Goal: Task Accomplishment & Management: Complete application form

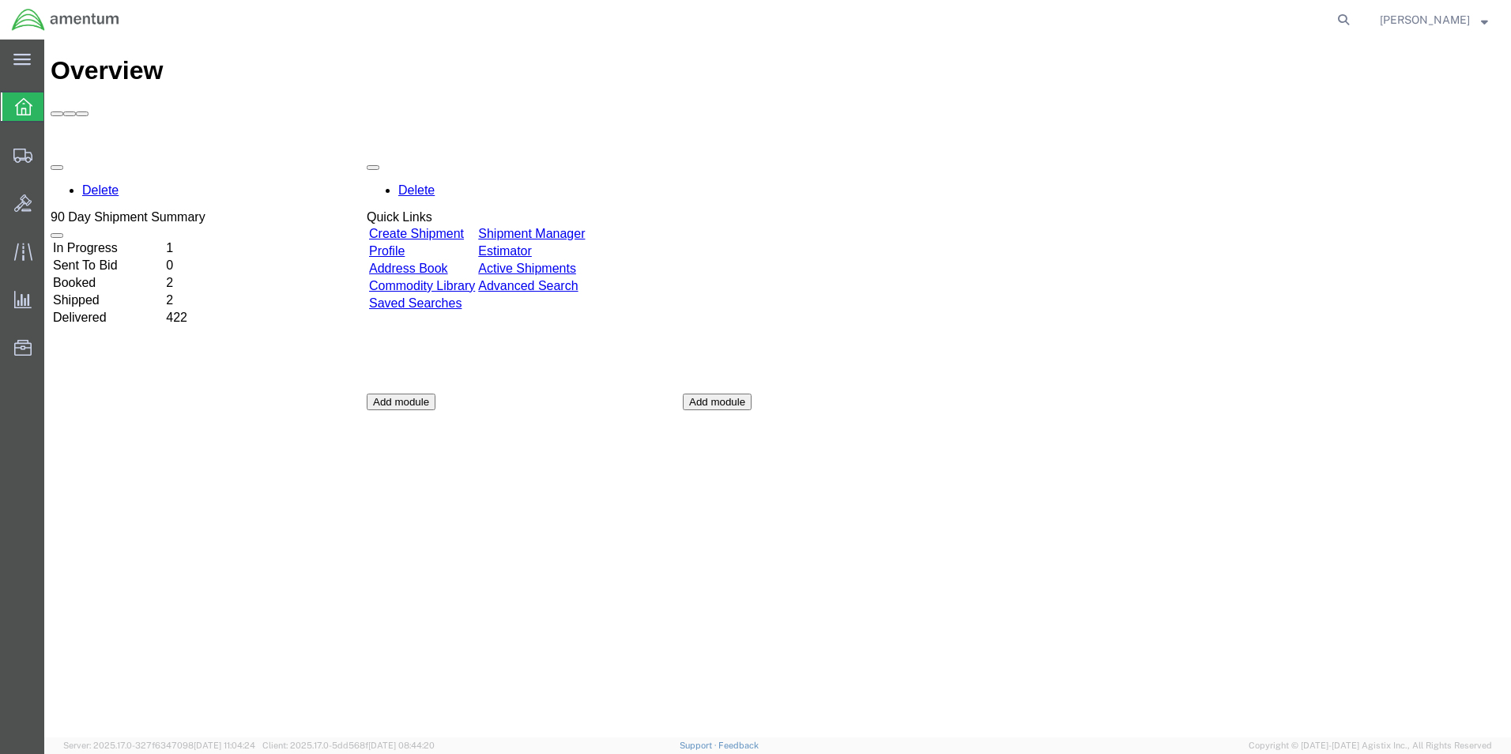
click at [122, 240] on td "In Progress" at bounding box center [107, 248] width 111 height 16
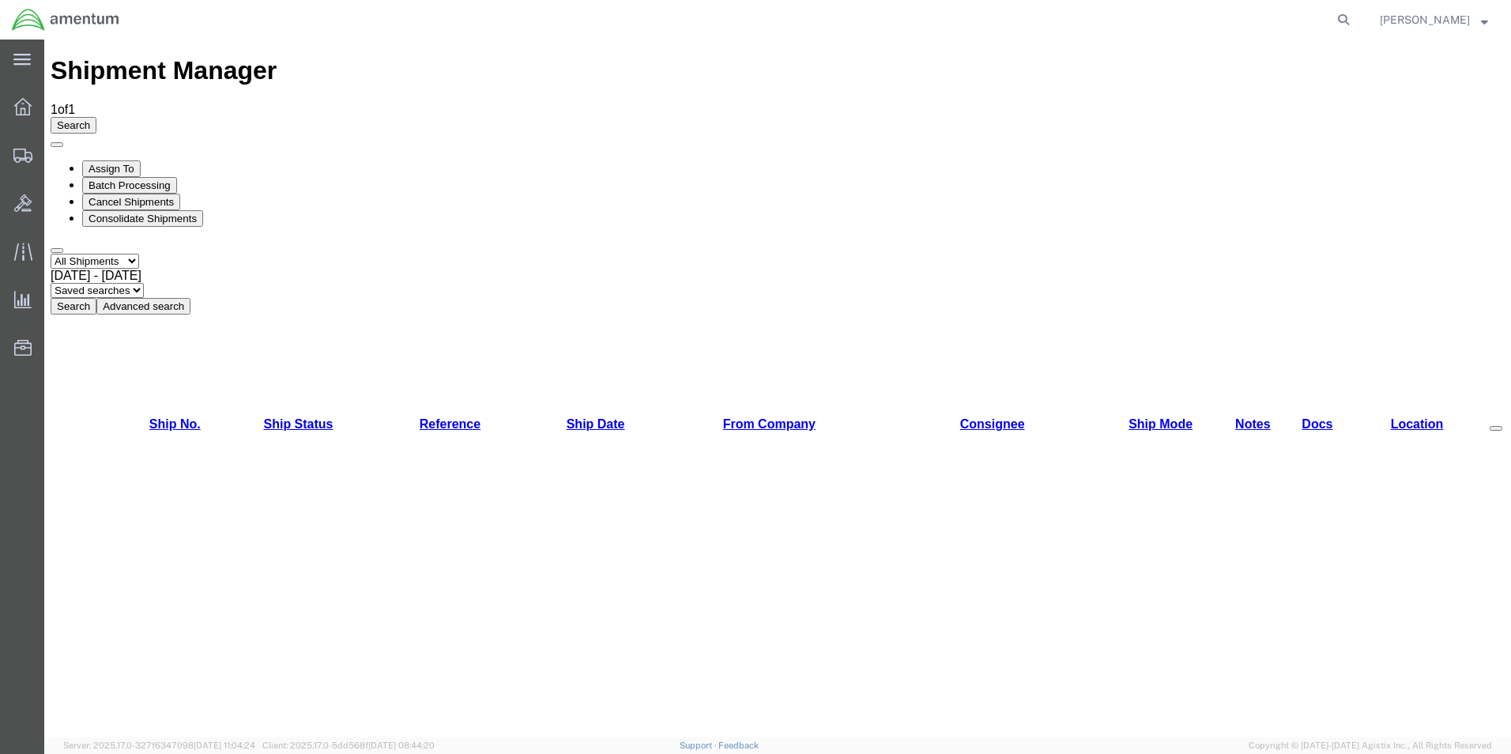
click at [23, 66] on icon at bounding box center [21, 60] width 17 height 12
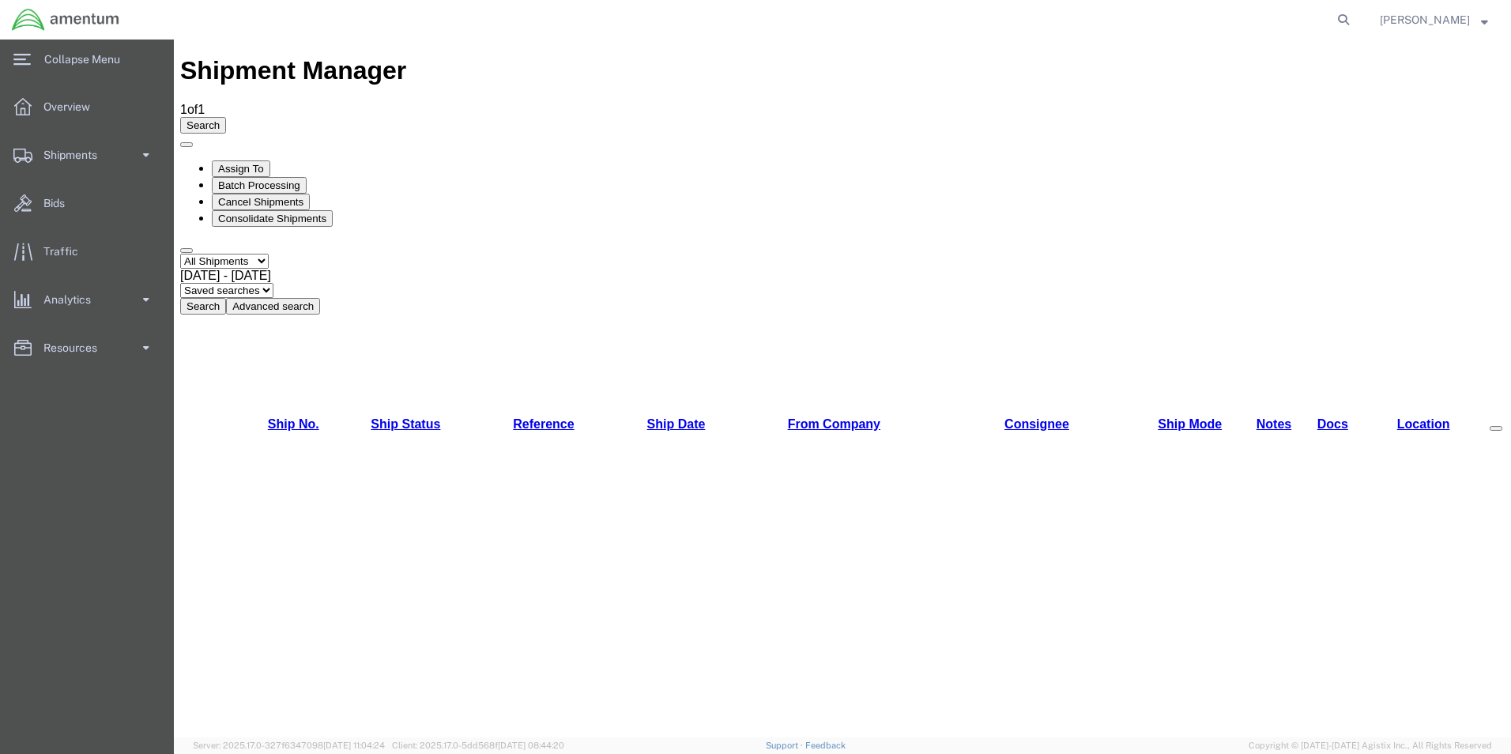
click at [152, 149] on span at bounding box center [145, 155] width 13 height 32
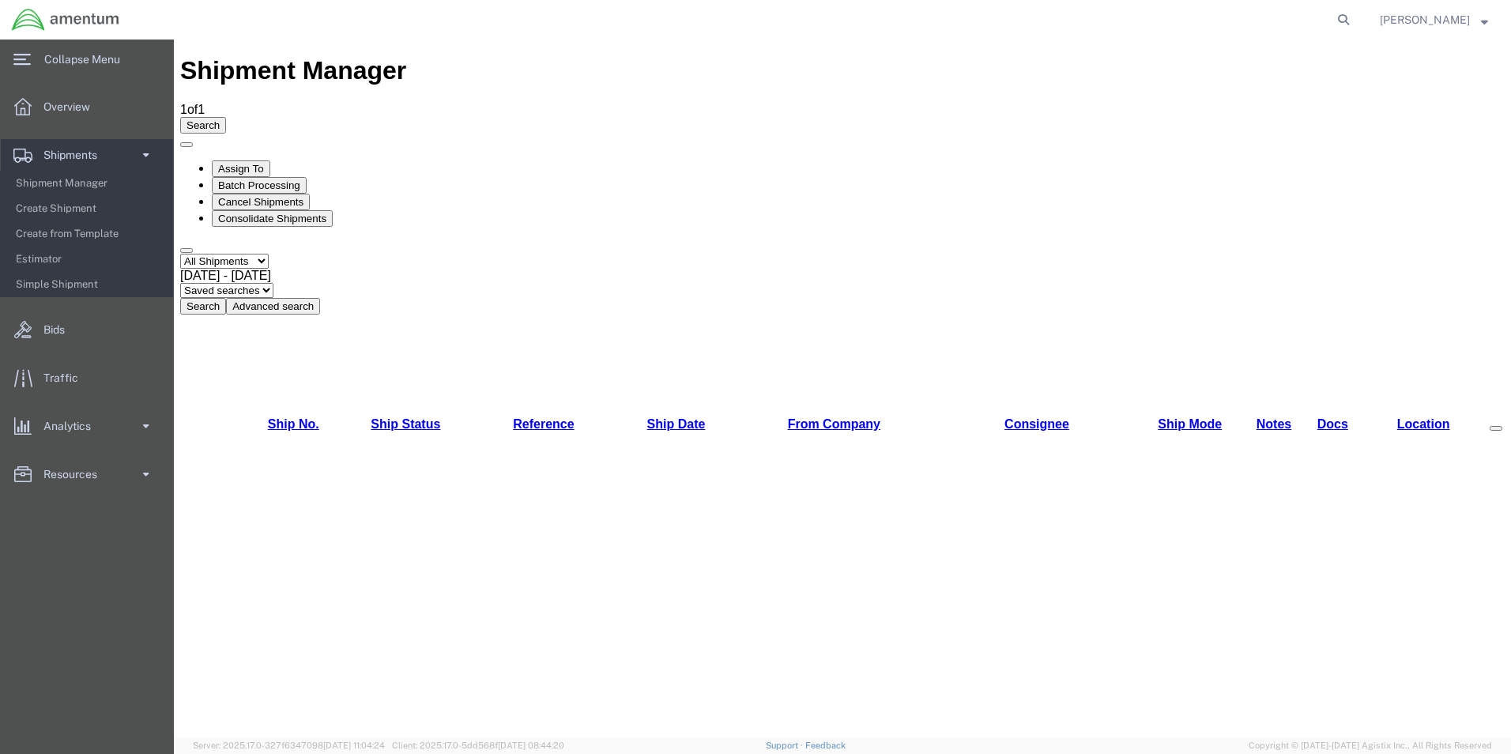
click at [71, 209] on span "Create Shipment" at bounding box center [89, 209] width 146 height 32
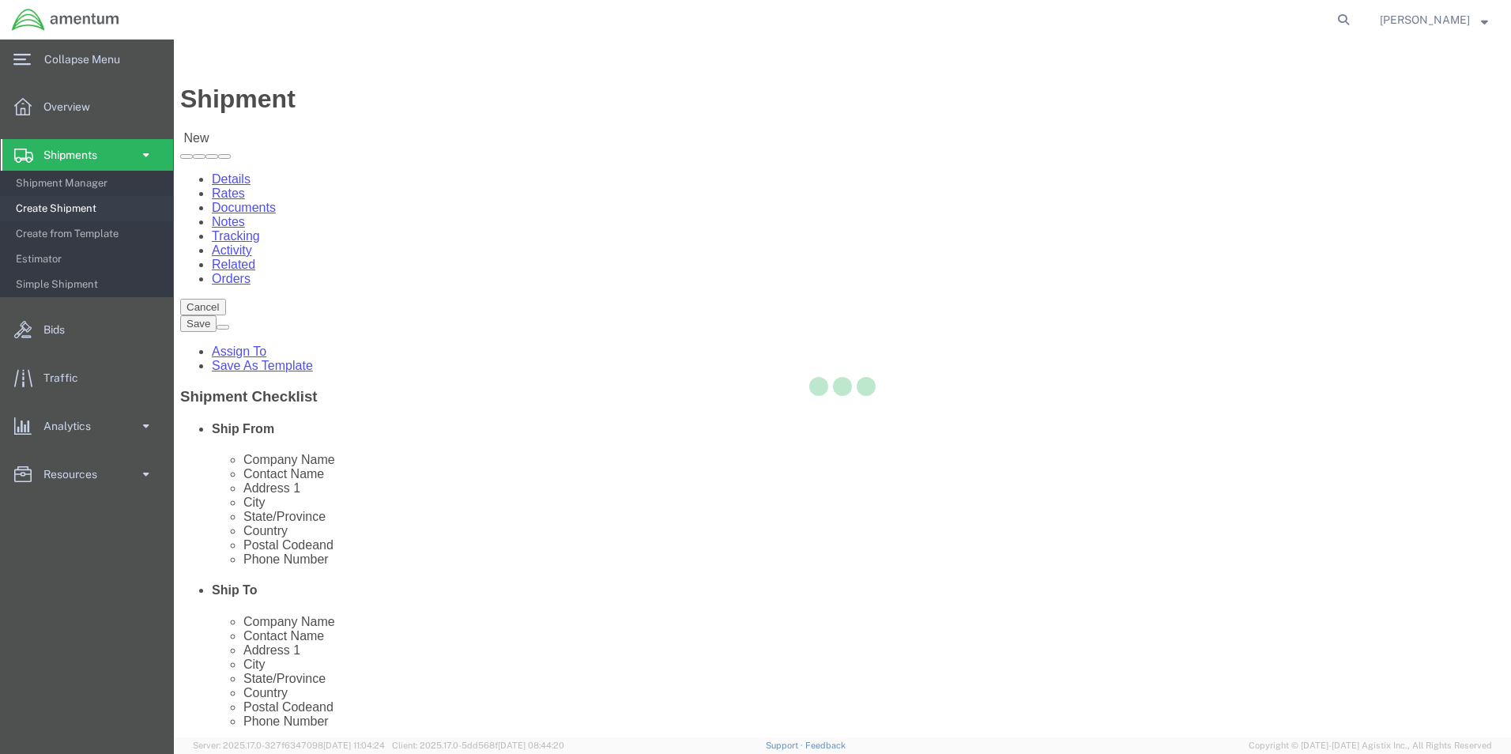
select select
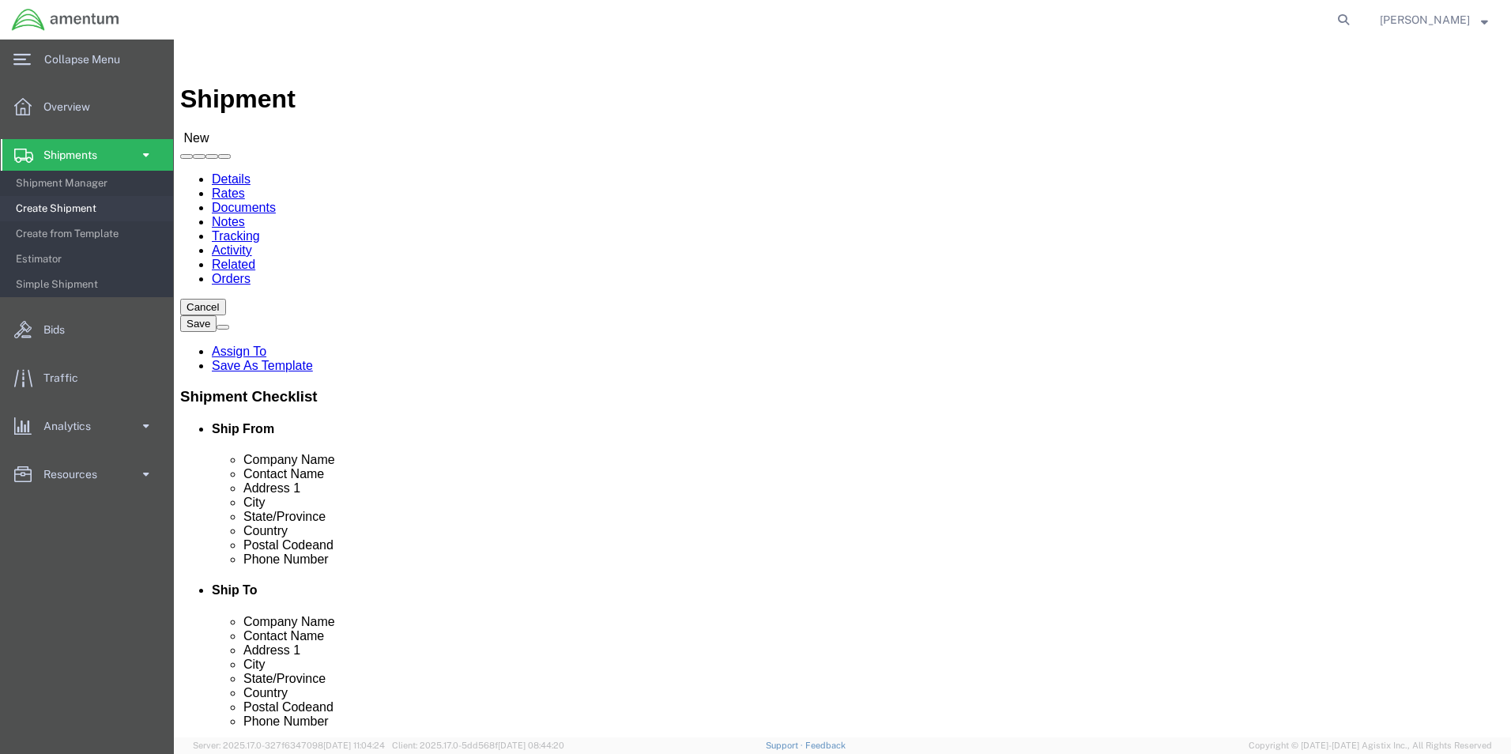
select select "MYPROFILE"
select select "OK"
type input "elp"
select select "49939"
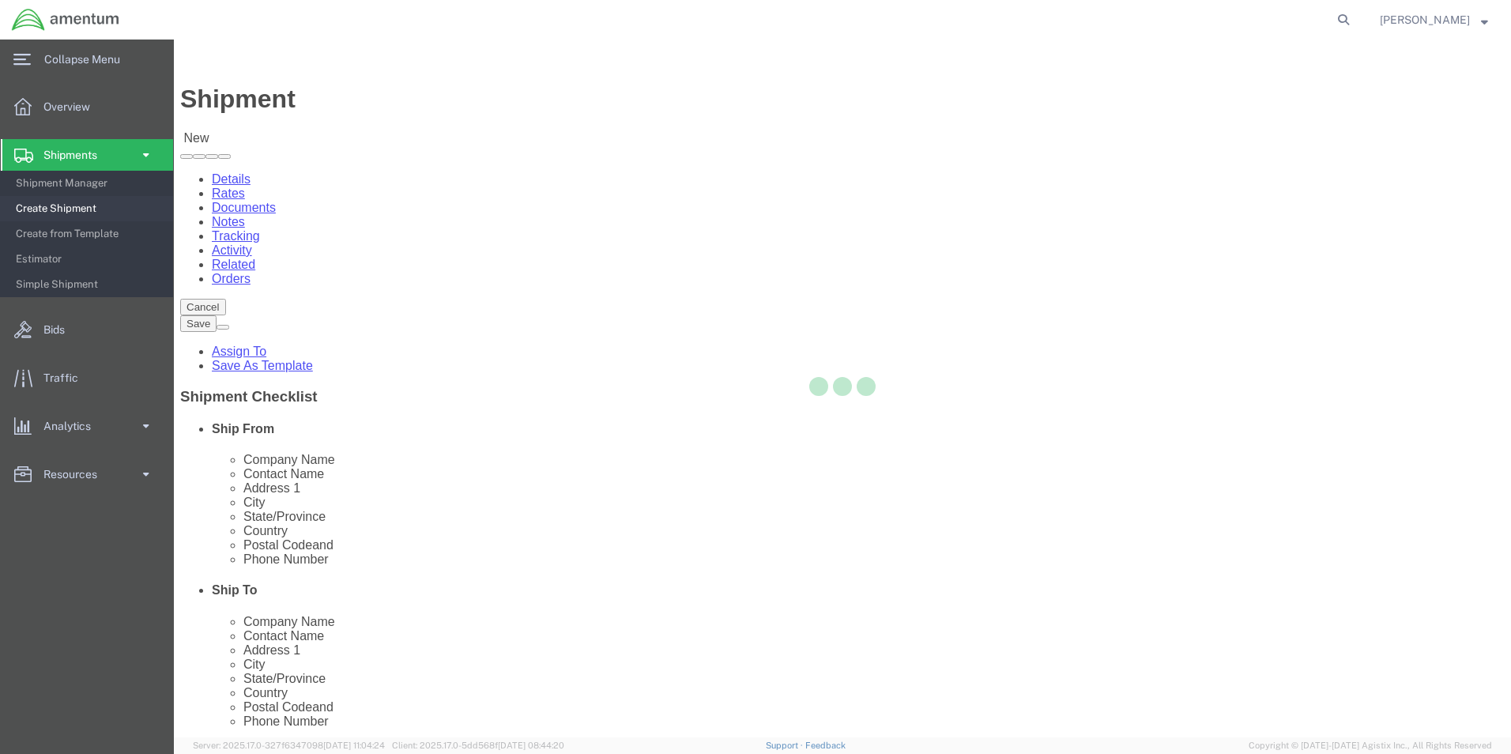
select select "[GEOGRAPHIC_DATA]"
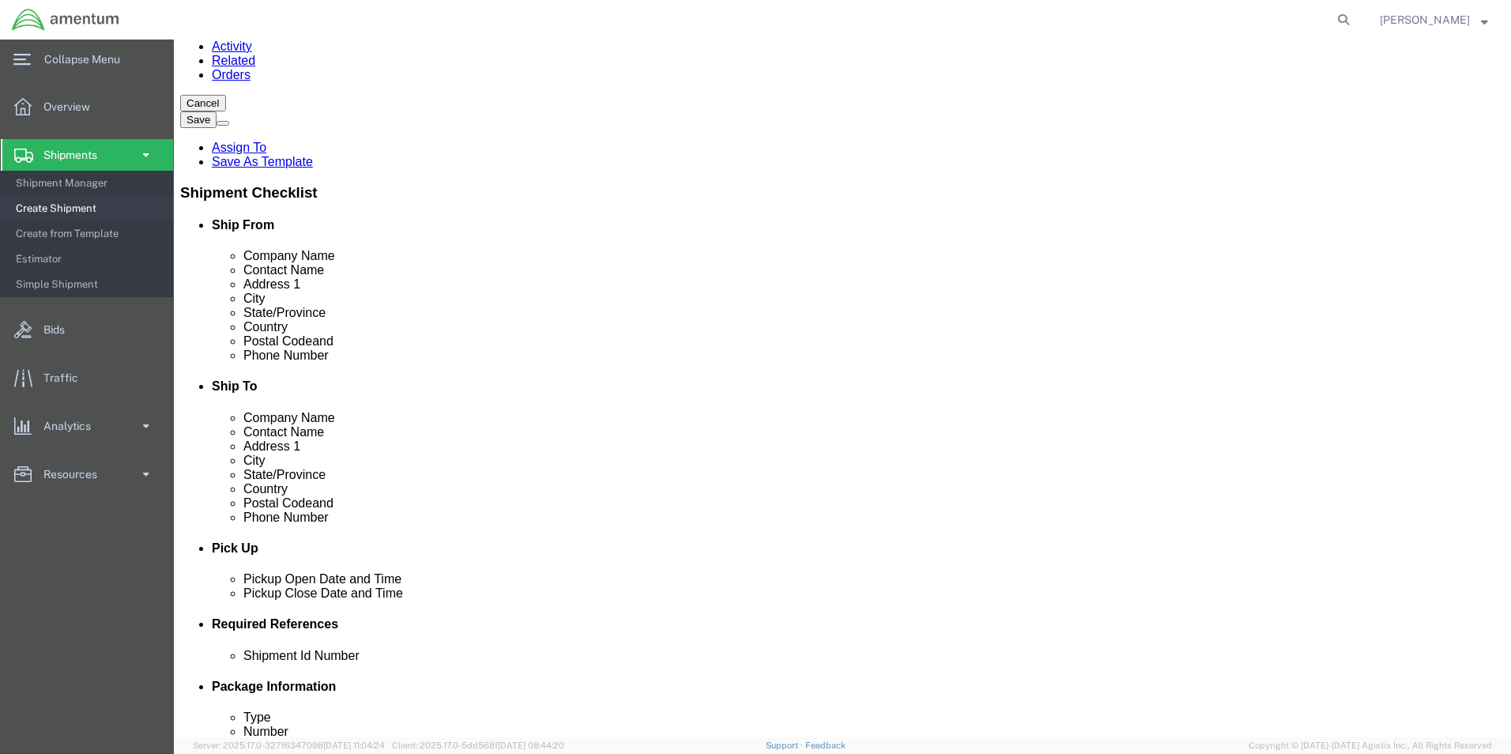
scroll to position [474, 0]
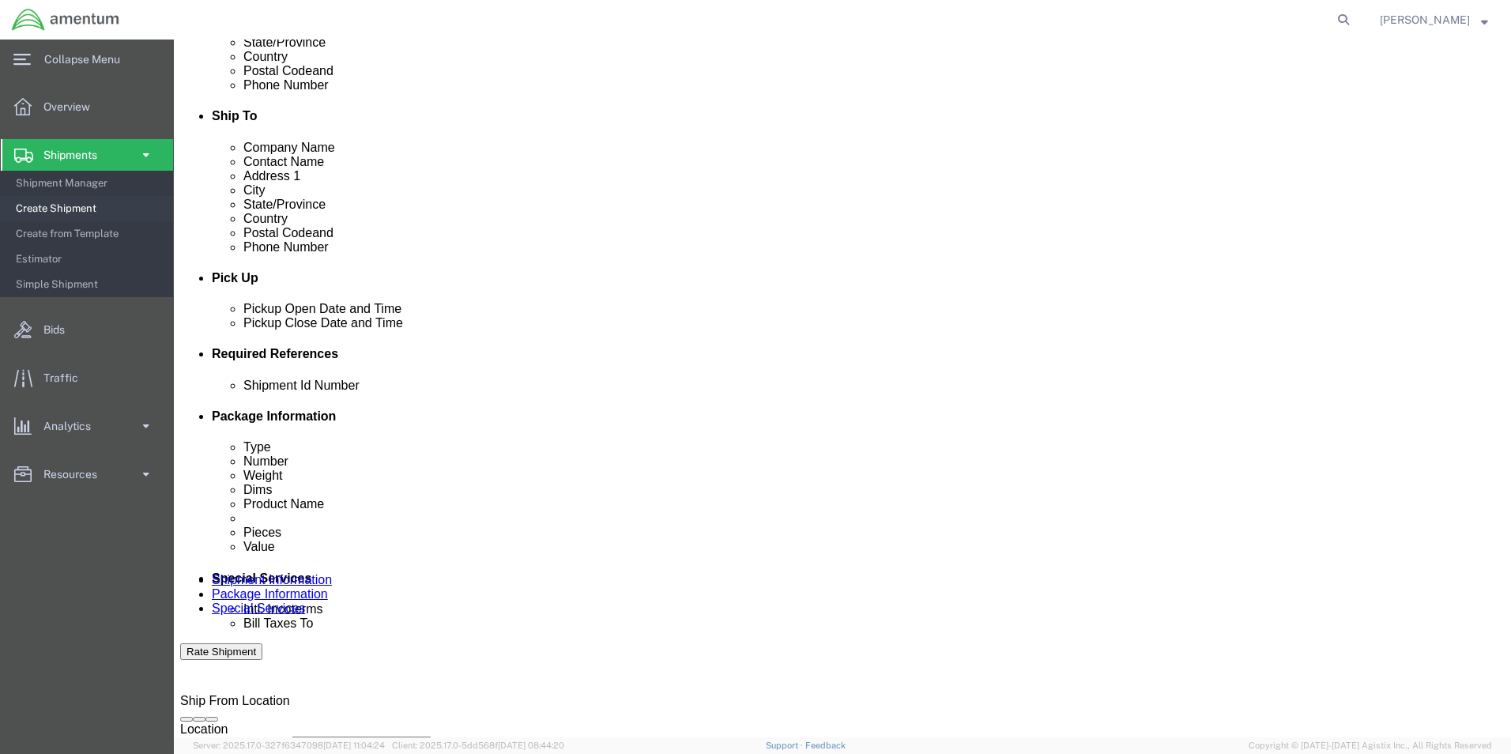
click div "[DATE] 9:00 AM"
type input "1:00 PM"
click div "[DATE] 10:00 AM"
type input "3:00 PM"
click button "Apply"
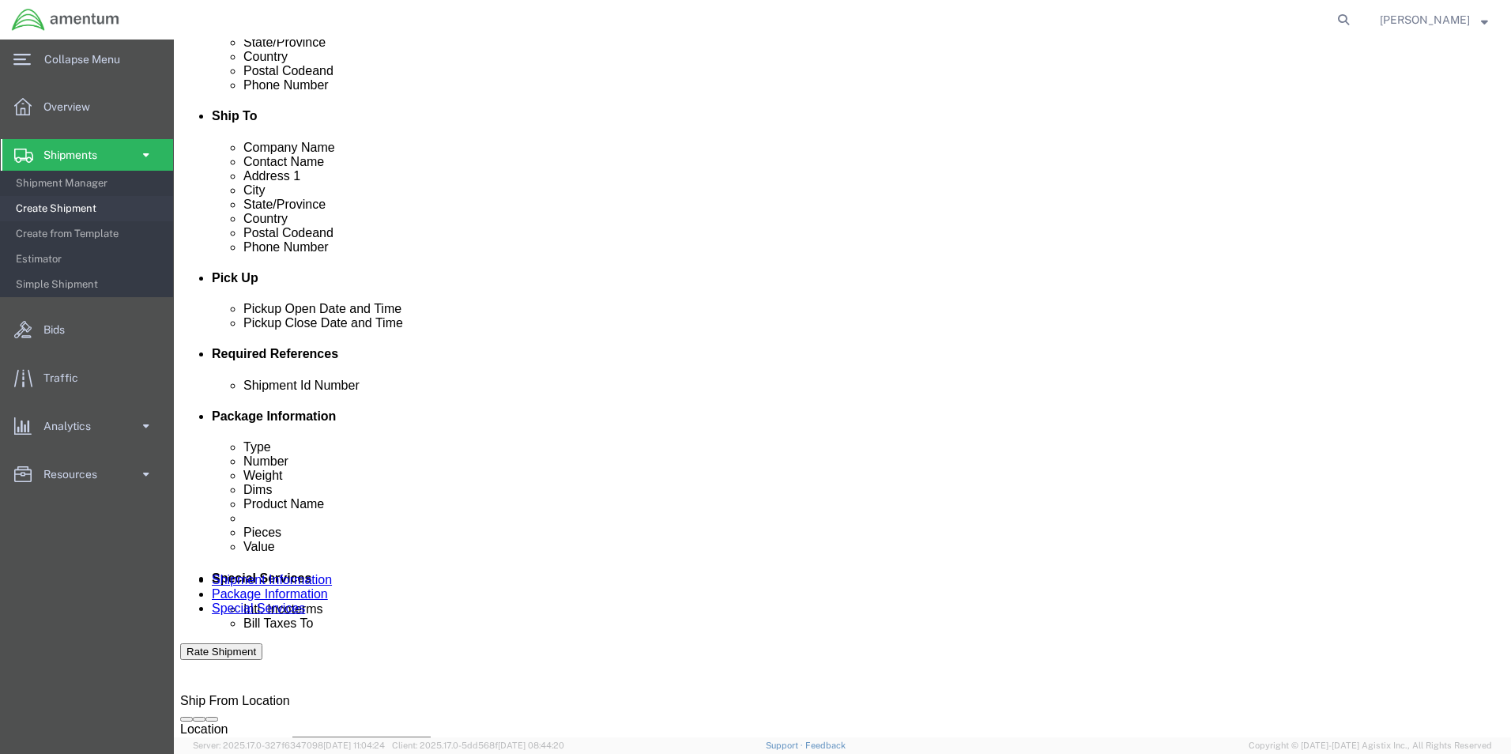
click button "Add reference"
drag, startPoint x: 919, startPoint y: 451, endPoint x: 865, endPoint y: 468, distance: 57.2
click button "Add reference"
drag, startPoint x: 737, startPoint y: 500, endPoint x: 729, endPoint y: 504, distance: 9.5
click select "Select Account Type Activity ID Airline Appointment Number ASN Batch Request # …"
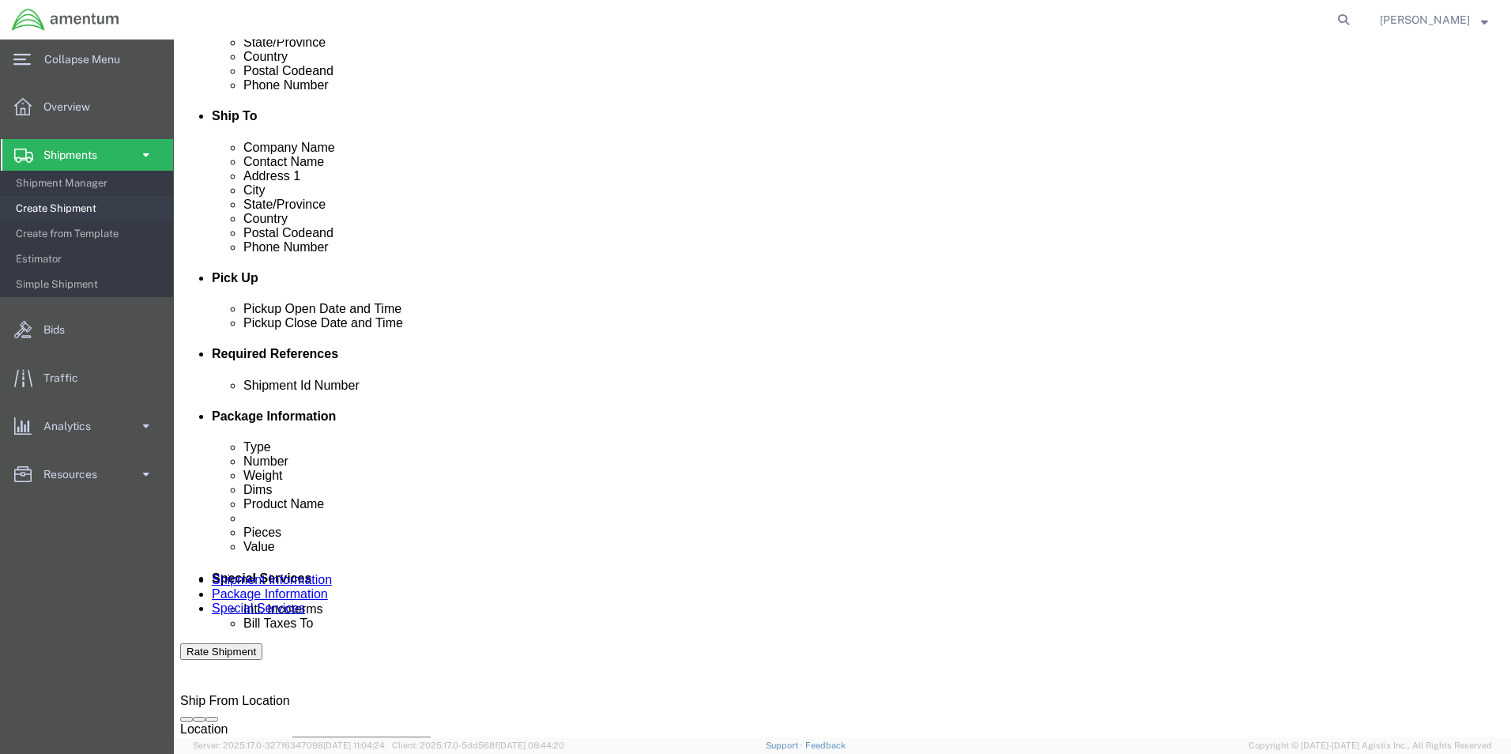
select select "DEPT"
click select "Select Account Type Activity ID Airline Appointment Number ASN Batch Request # …"
click input "text"
type input "CBP"
click select "Select Account Type Activity ID Airline Appointment Number ASN Batch Request # …"
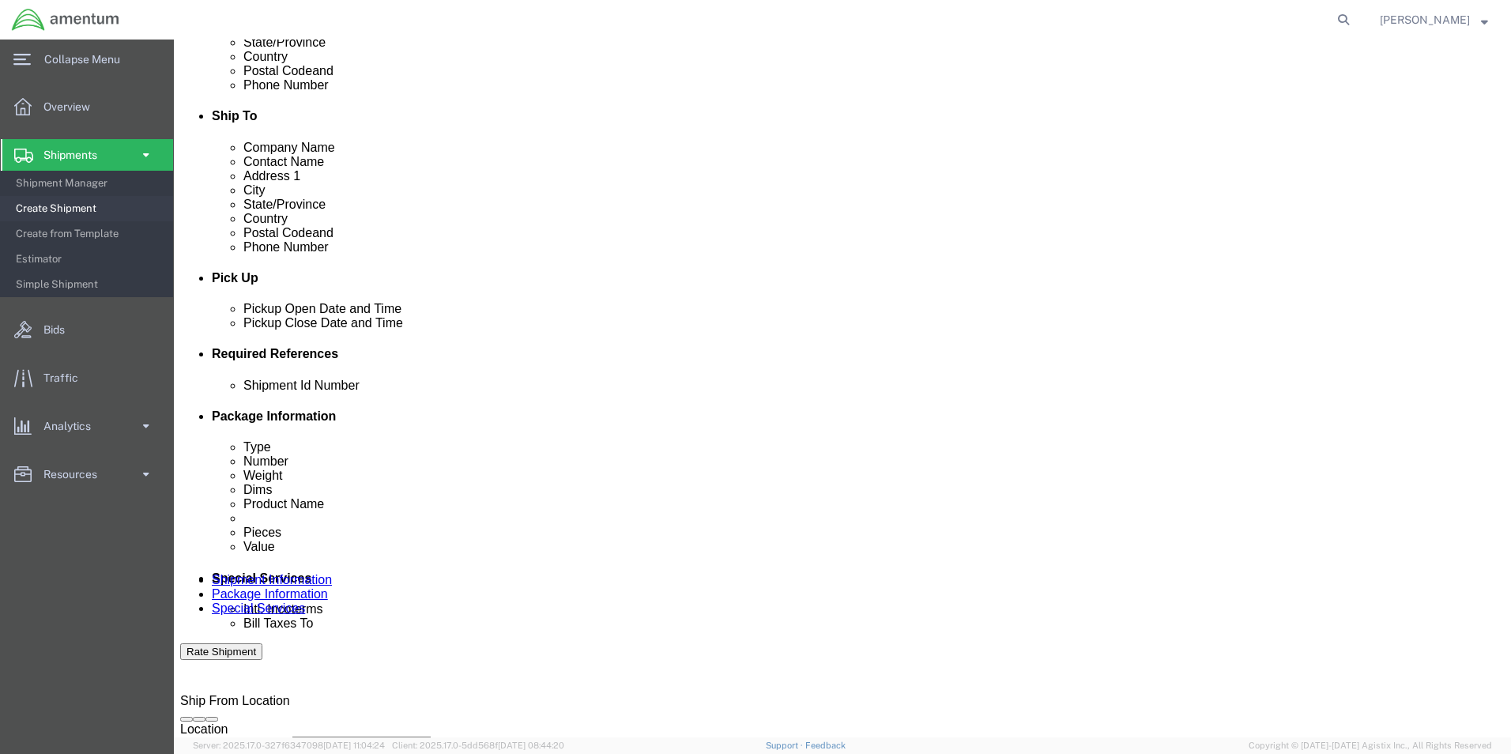
select select "CUSTREF"
click select "Select Account Type Activity ID Airline Appointment Number ASN Batch Request # …"
click input "text"
drag, startPoint x: 214, startPoint y: 499, endPoint x: 461, endPoint y: 545, distance: 251.0
click input "text"
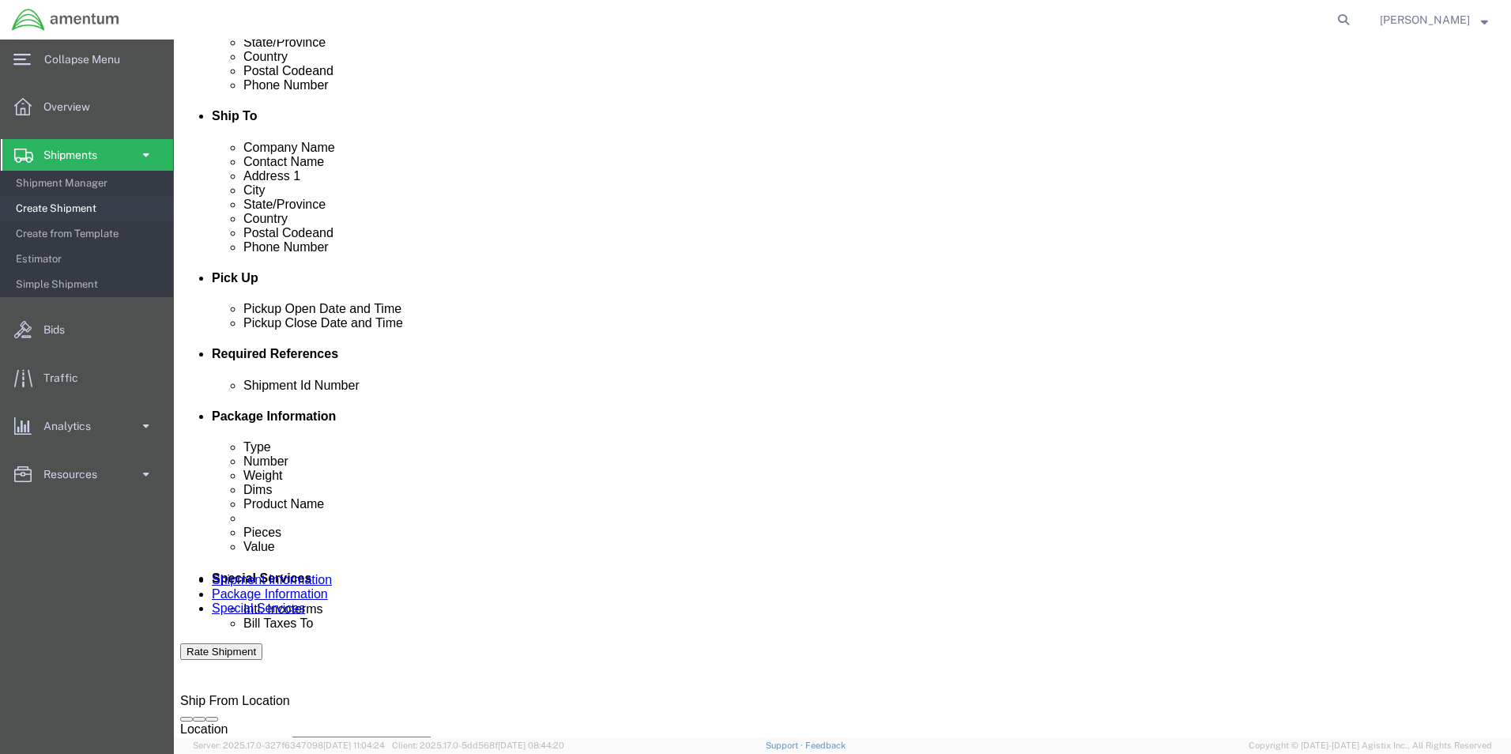
type input "94883"
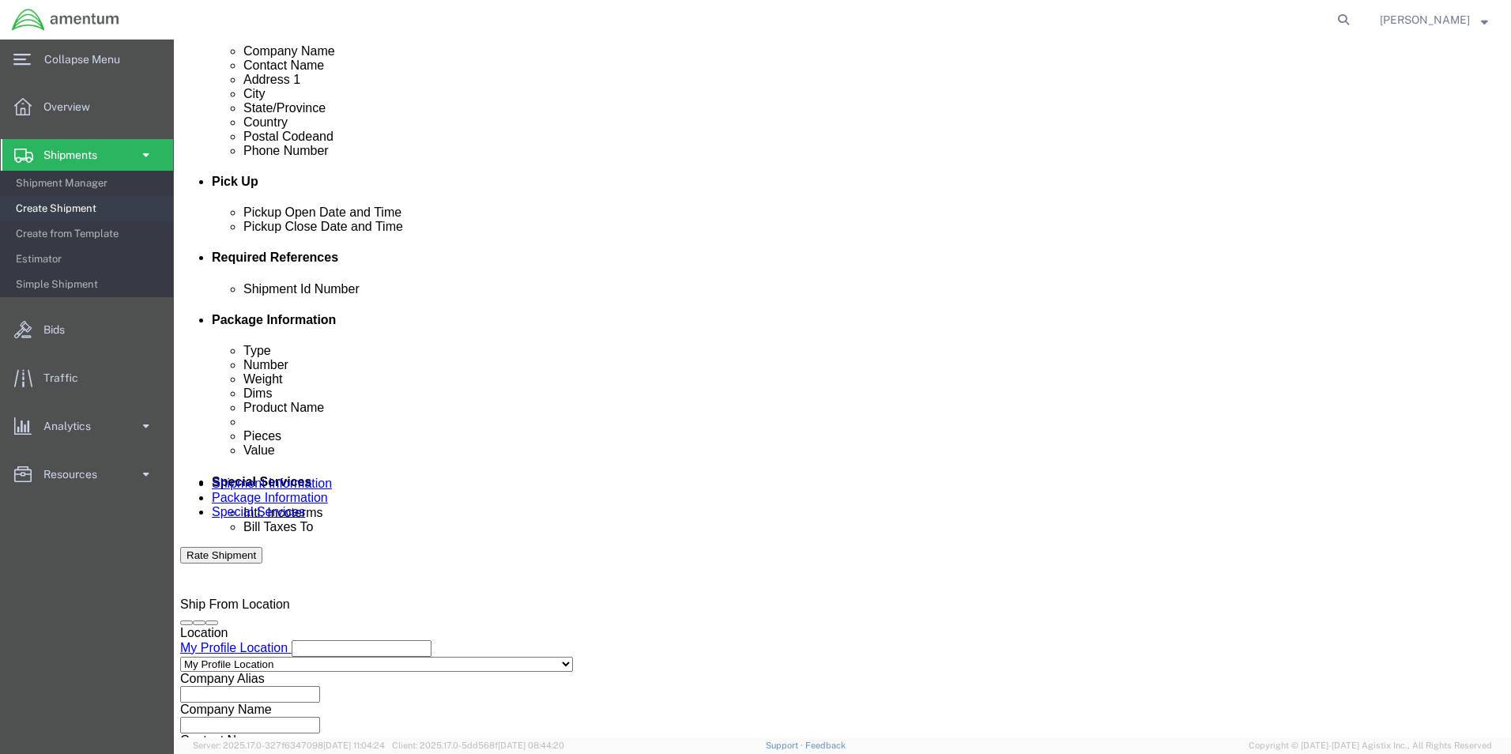
scroll to position [659, 0]
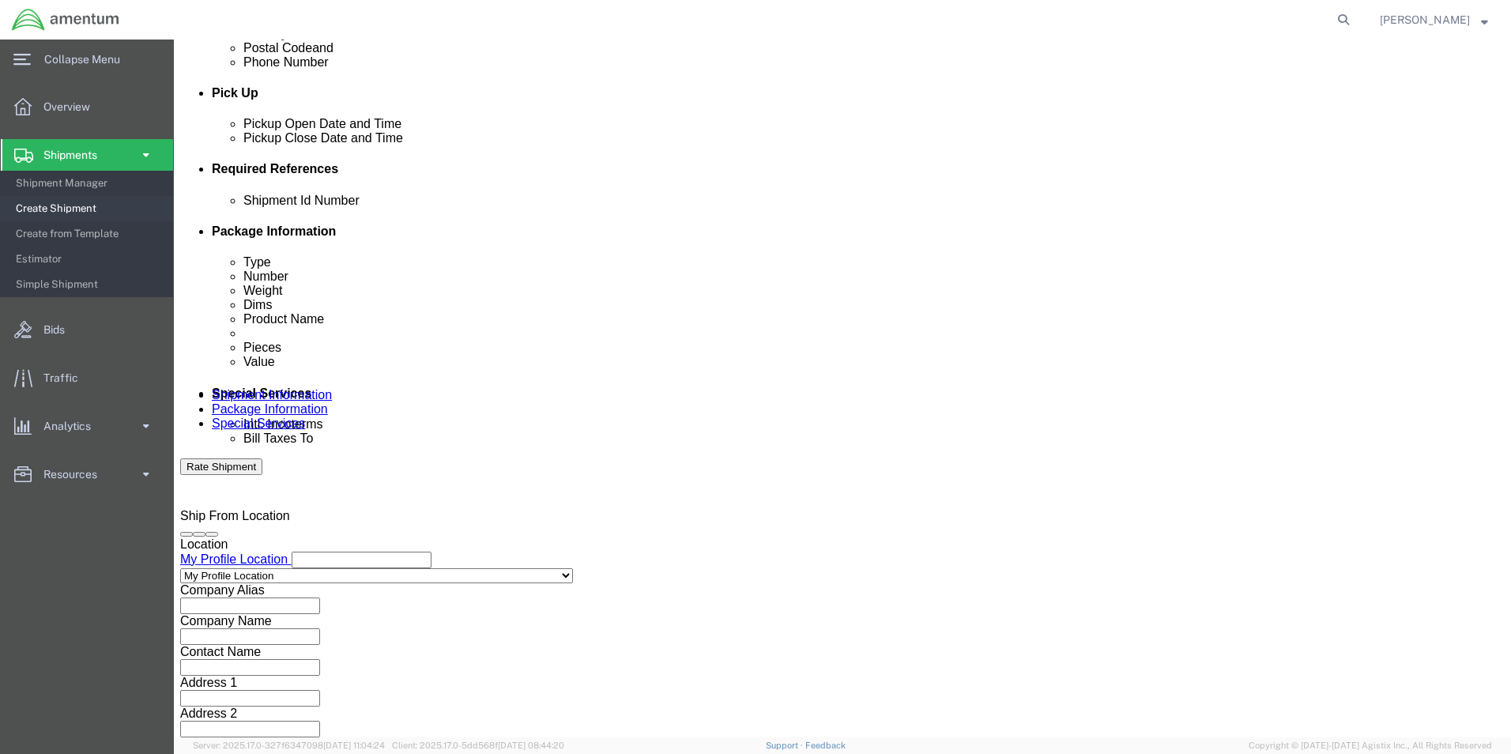
type input "325252"
click button "Continue"
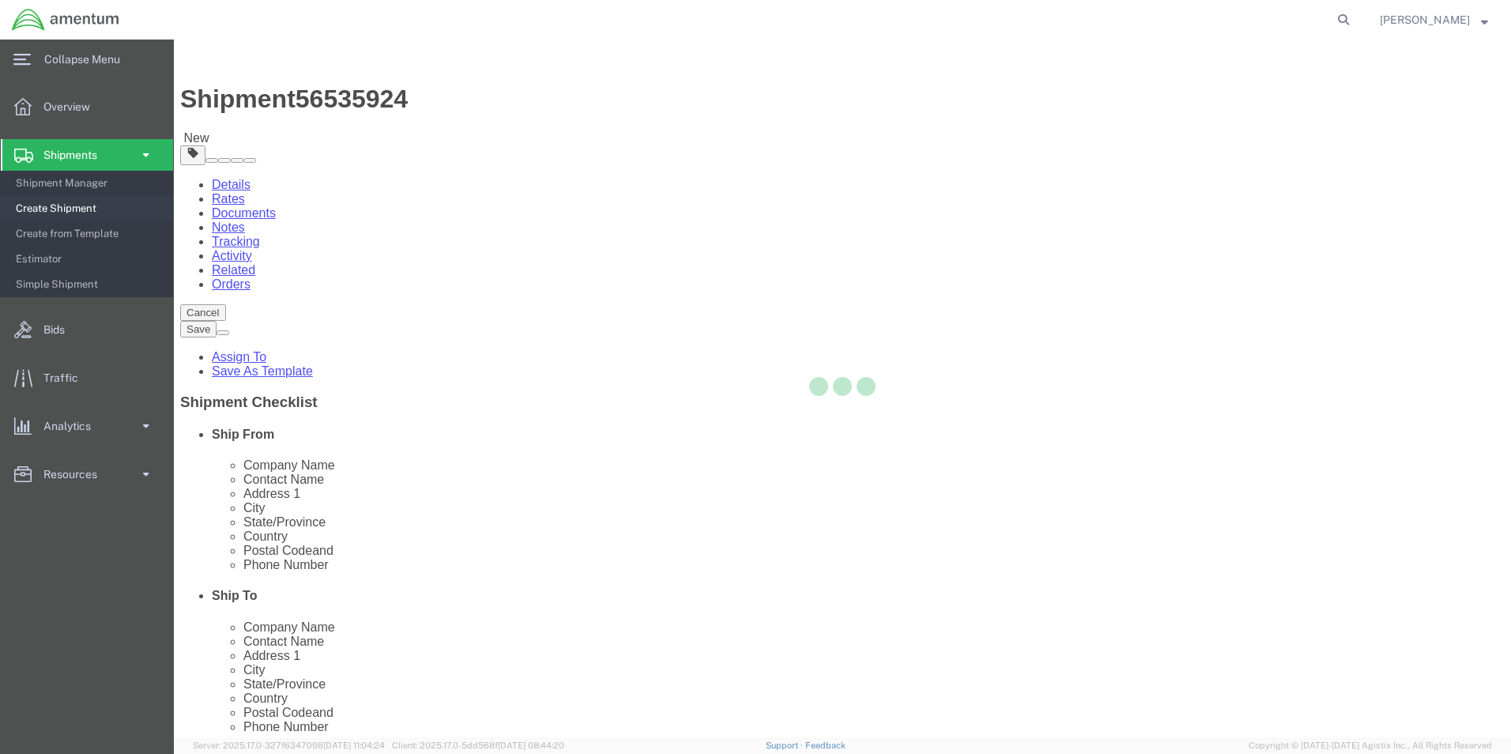
select select "CBOX"
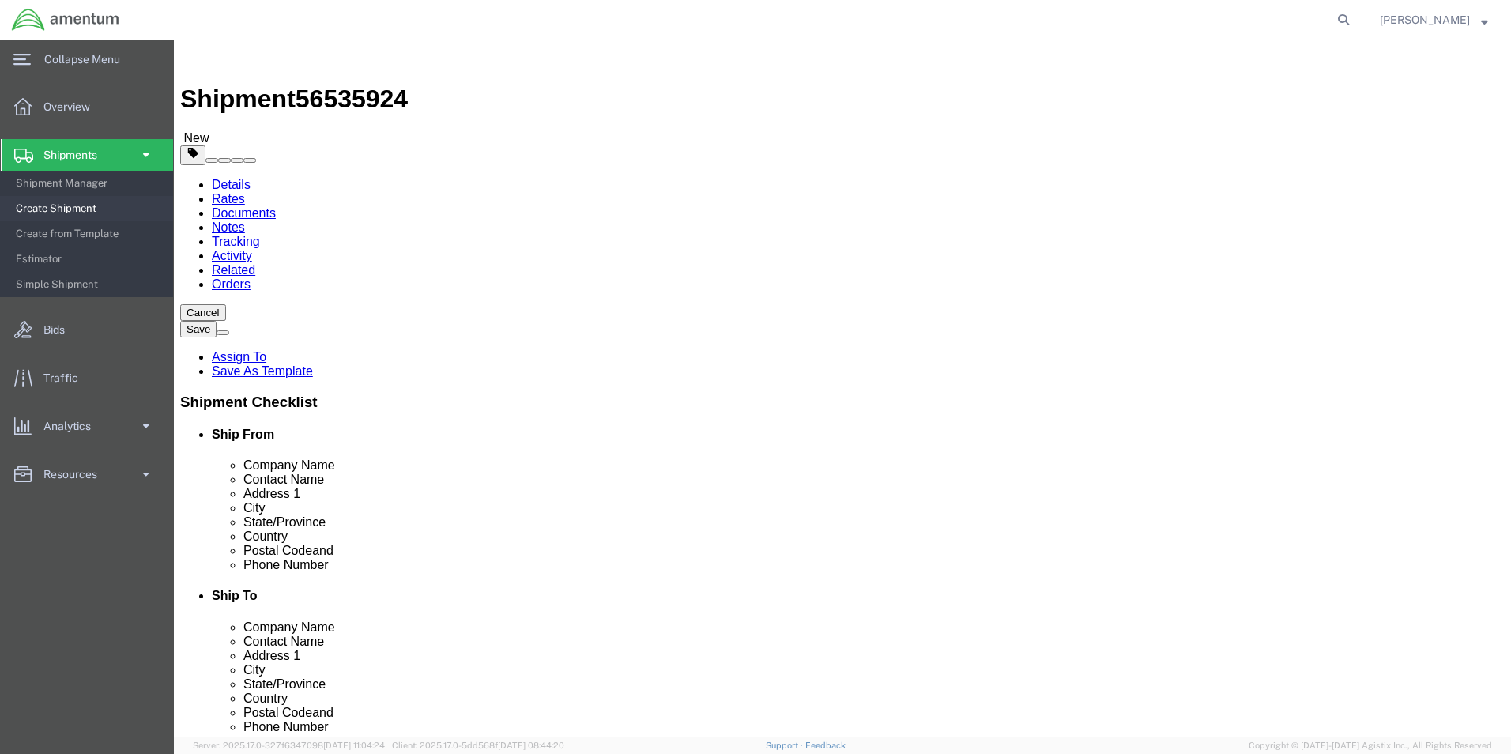
click input "text"
type input "18"
type input "12"
type input "6"
type input "2.00"
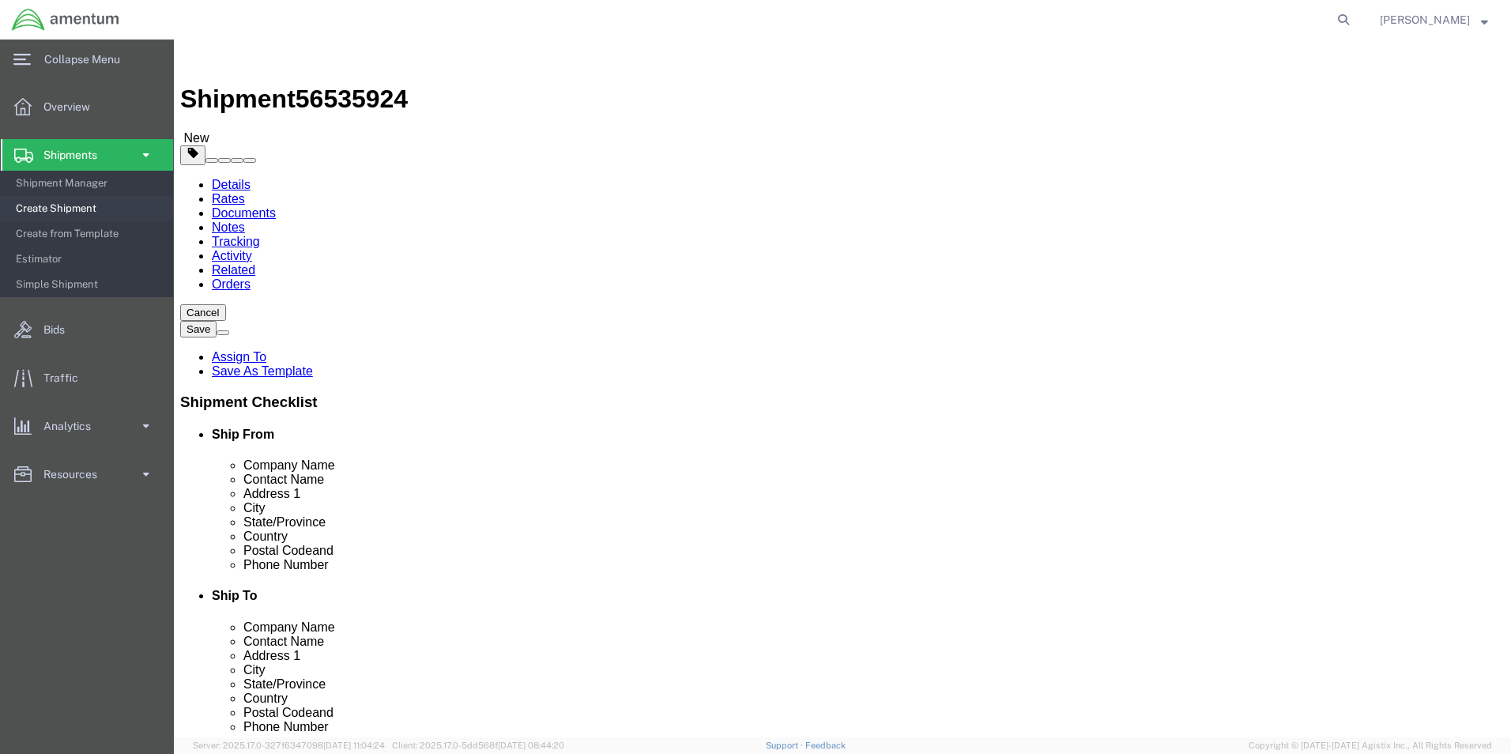
click link "Add Content"
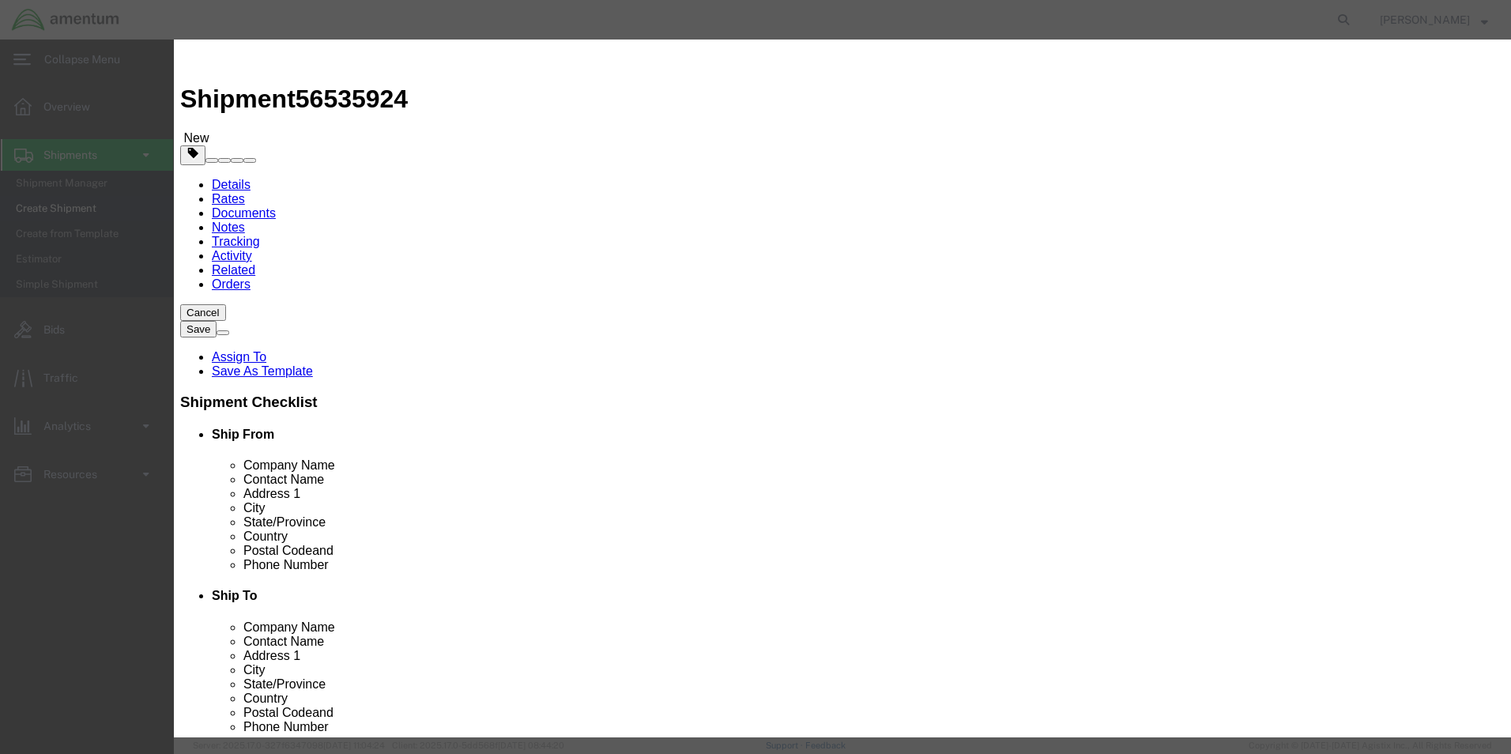
click input "text"
type input "GAS STRUT"
type input "1.00"
type input "995.00"
select select "USD"
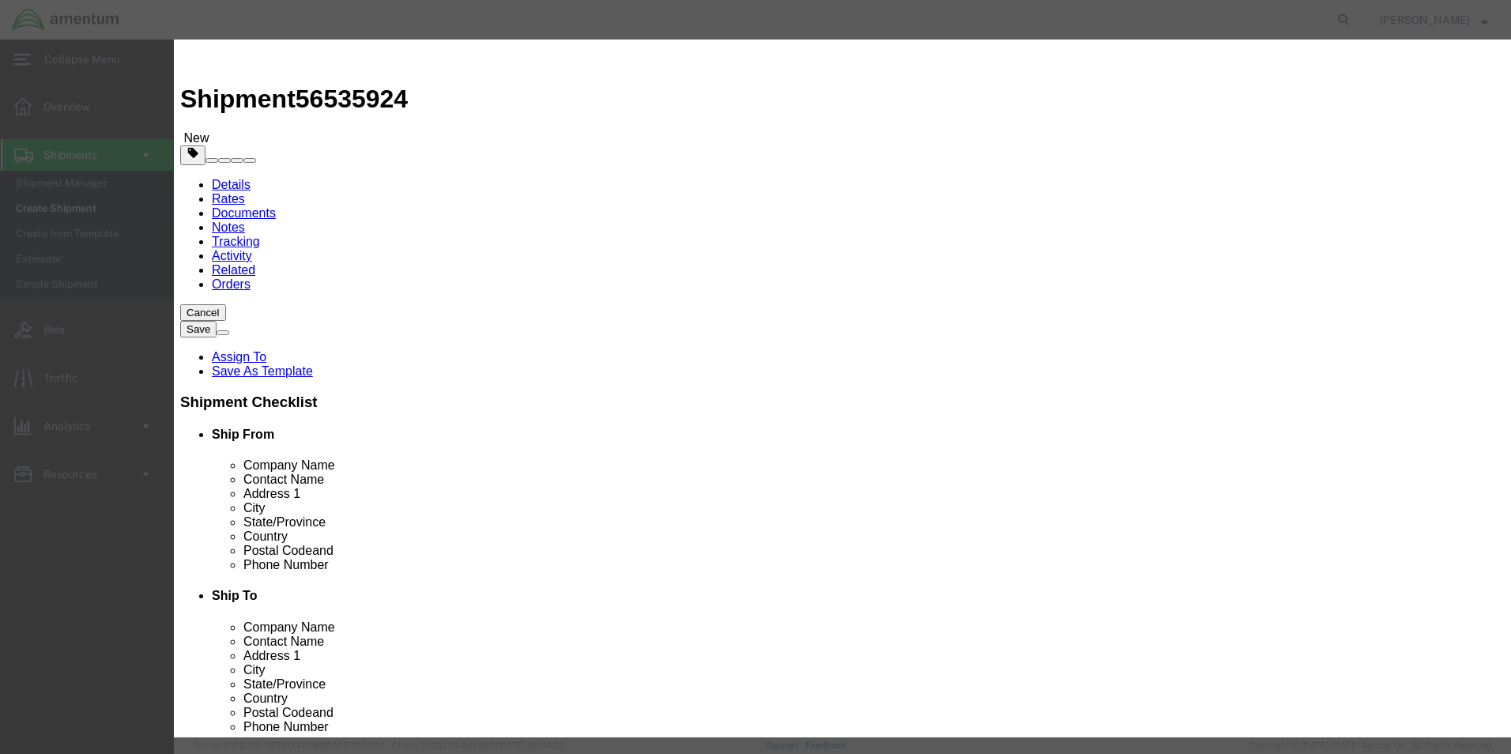
click button "Save & Close"
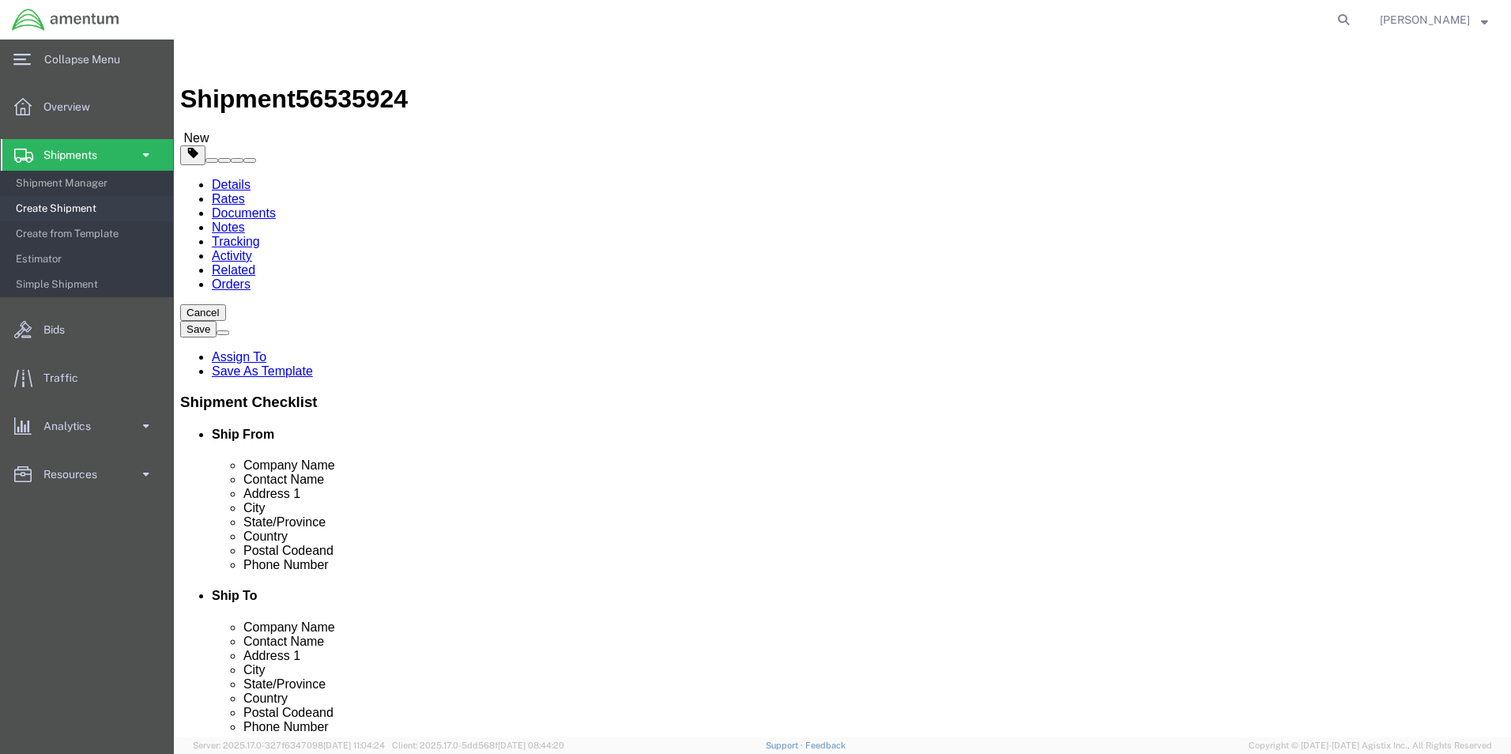
drag, startPoint x: 1110, startPoint y: 670, endPoint x: 738, endPoint y: 607, distance: 376.8
click button "Rate Shipment"
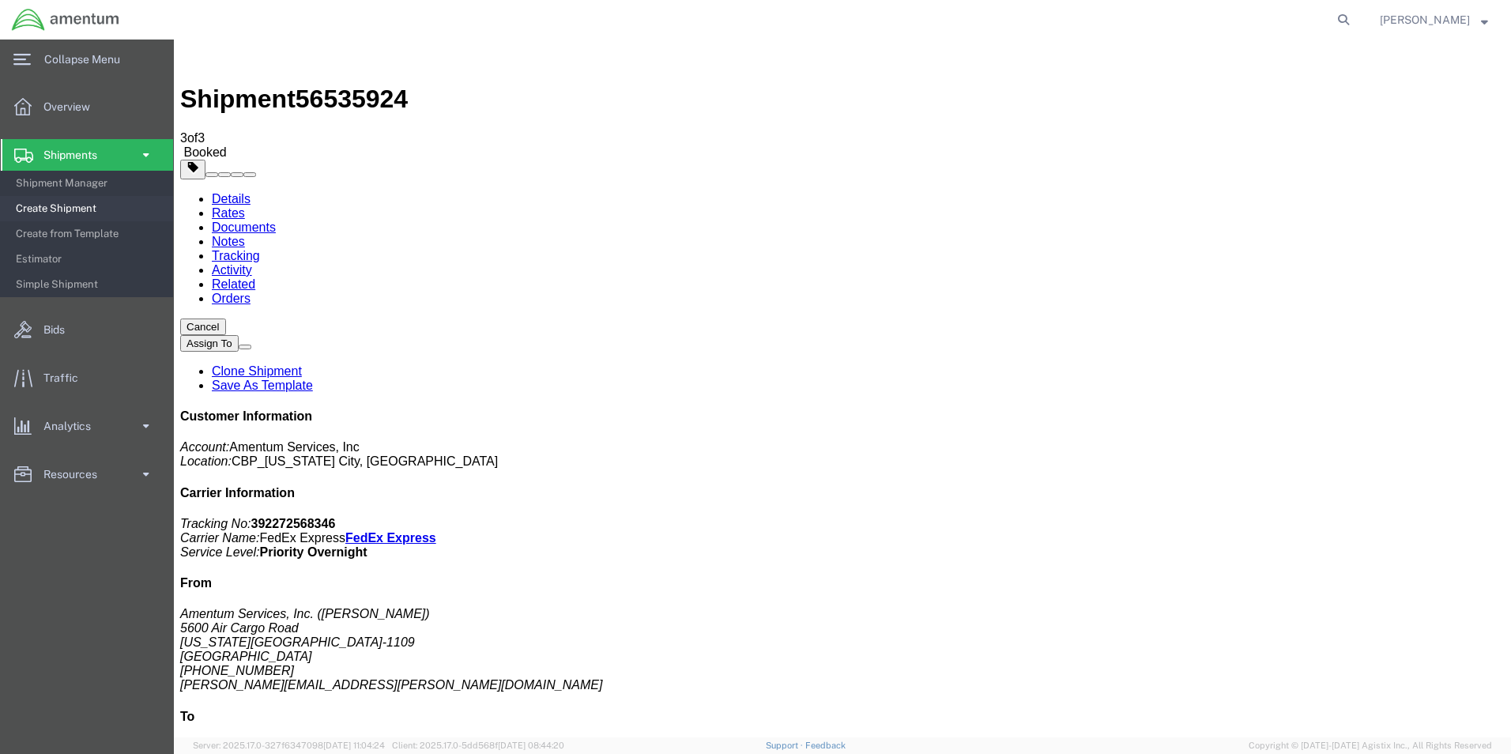
drag, startPoint x: 1366, startPoint y: 240, endPoint x: 1291, endPoint y: 249, distance: 75.6
click at [1291, 517] on p "Tracking No: 392272568346 Carrier Name: FedEx Express FedEx Express Service Lev…" at bounding box center [842, 538] width 1325 height 43
copy b "392272568346"
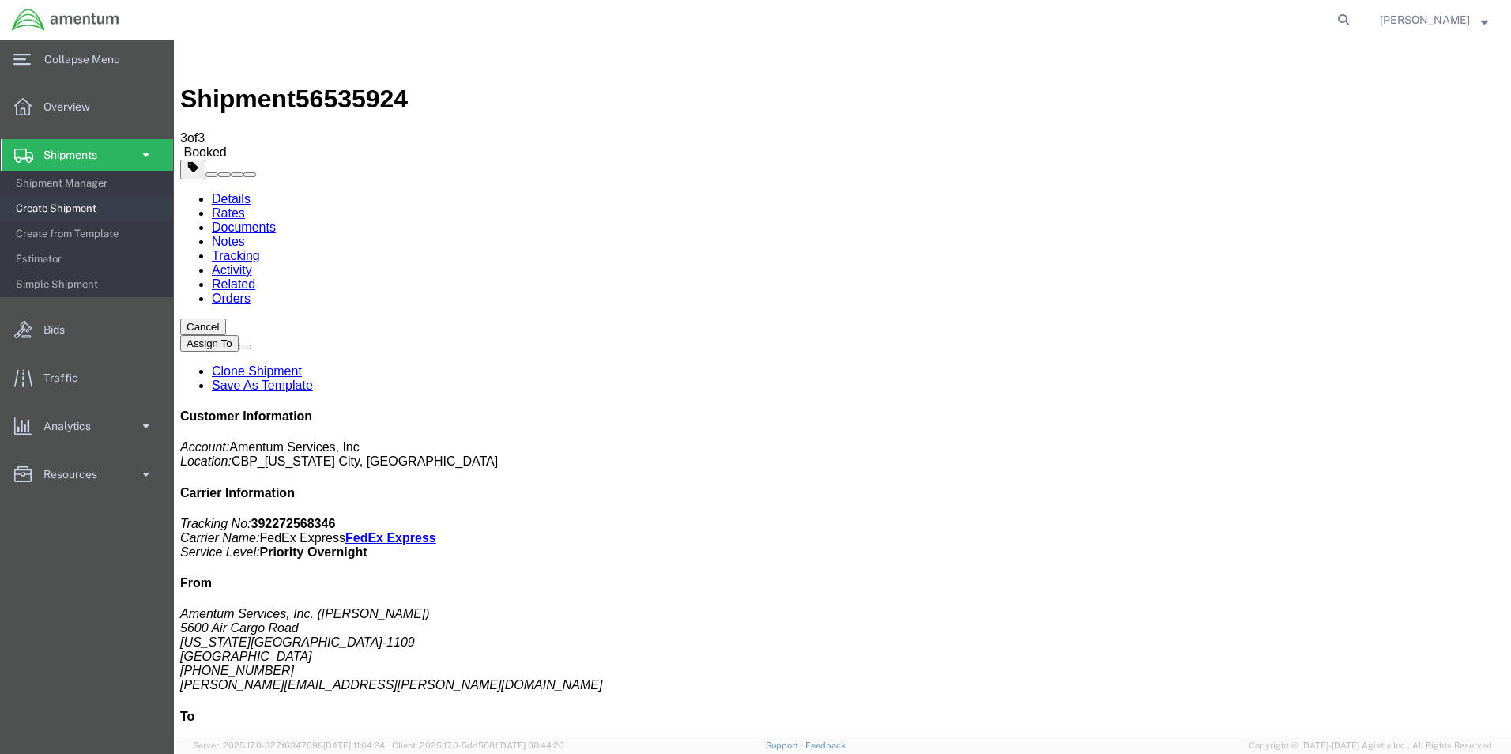
click at [197, 192] on div "Details Rates Documents Notes Tracking Activity Related Orders Cancel Assign To…" at bounding box center [842, 584] width 1325 height 785
click at [225, 192] on link "Details" at bounding box center [231, 198] width 39 height 13
